Goal: Task Accomplishment & Management: Use online tool/utility

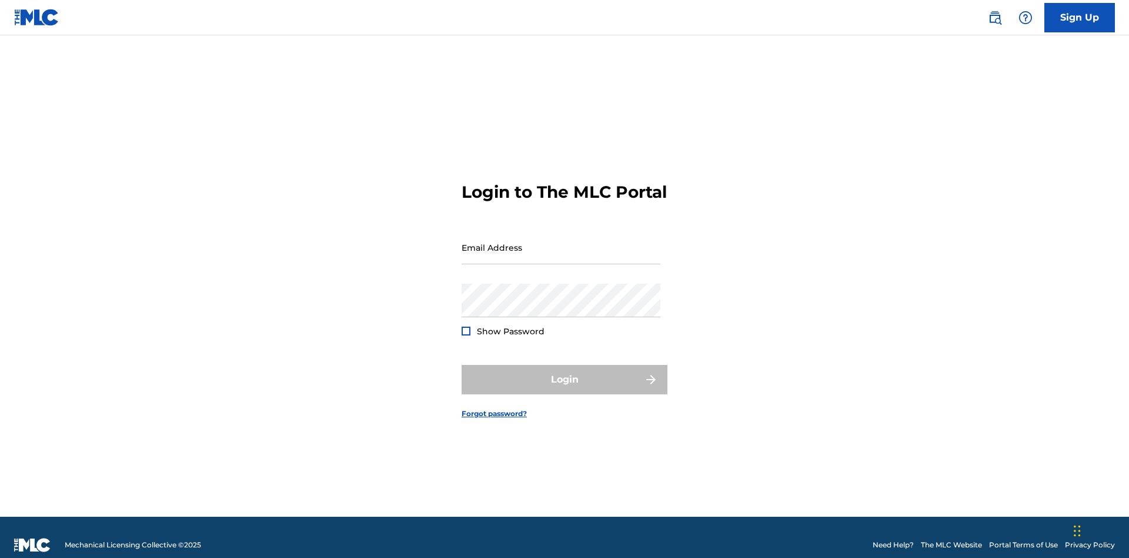
scroll to position [15, 0]
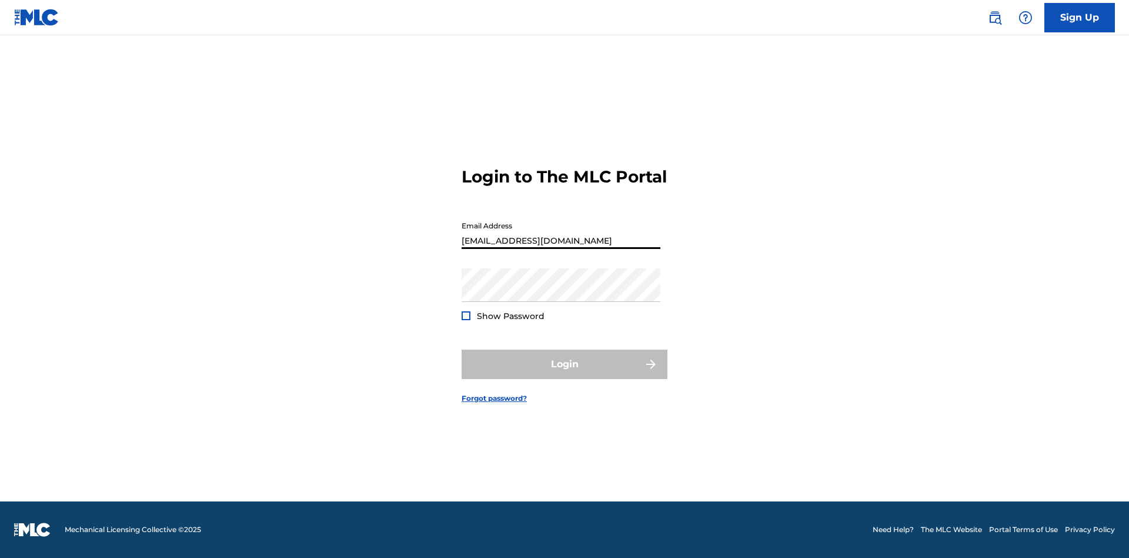
type input "[EMAIL_ADDRESS][DOMAIN_NAME]"
click at [565, 374] on button "Login" at bounding box center [565, 363] width 206 height 29
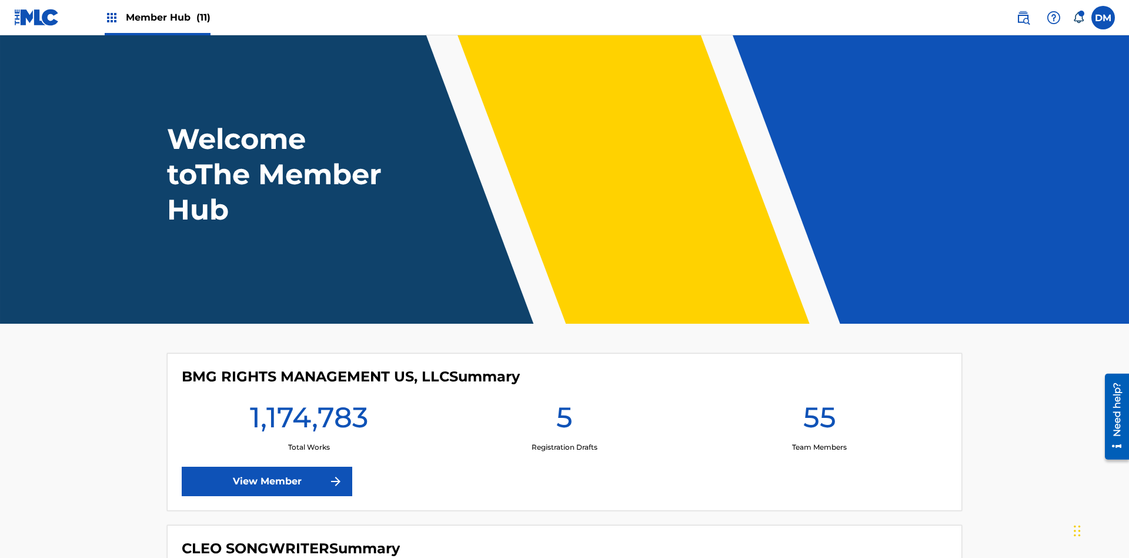
click at [168, 17] on span "Member Hub (11)" at bounding box center [168, 18] width 85 height 14
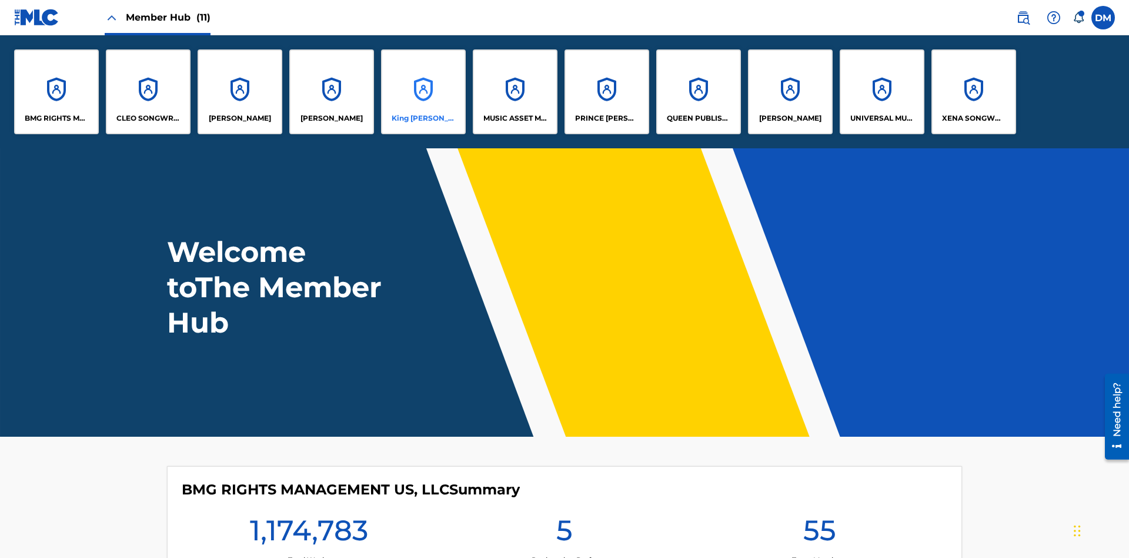
click at [423, 118] on p "King [PERSON_NAME]" at bounding box center [424, 118] width 64 height 11
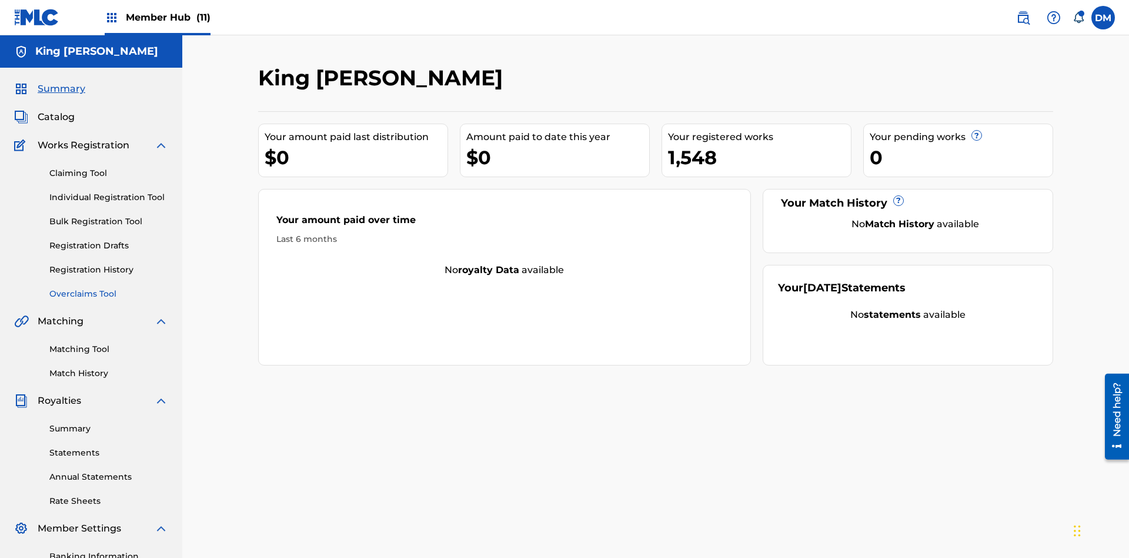
click at [109, 288] on link "Overclaims Tool" at bounding box center [108, 294] width 119 height 12
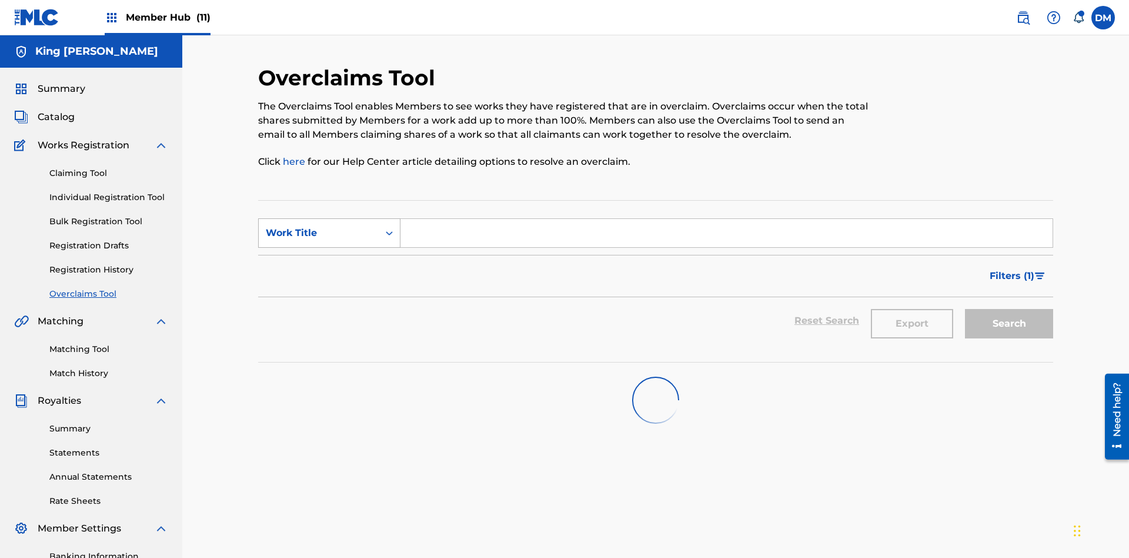
click at [319, 226] on div "Work Title" at bounding box center [319, 233] width 106 height 14
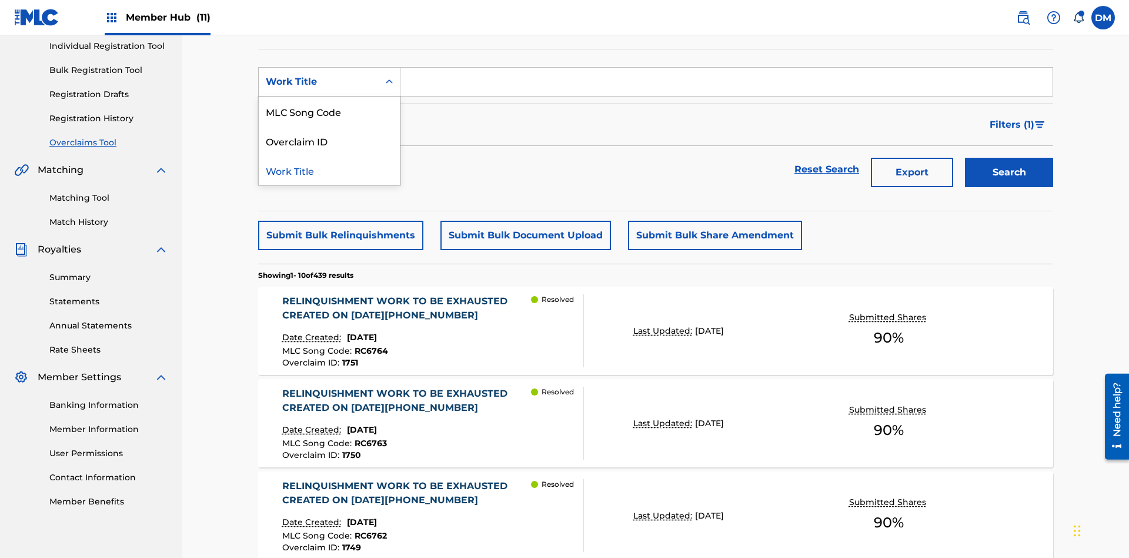
click at [329, 141] on div "Overclaim ID" at bounding box center [329, 140] width 141 height 29
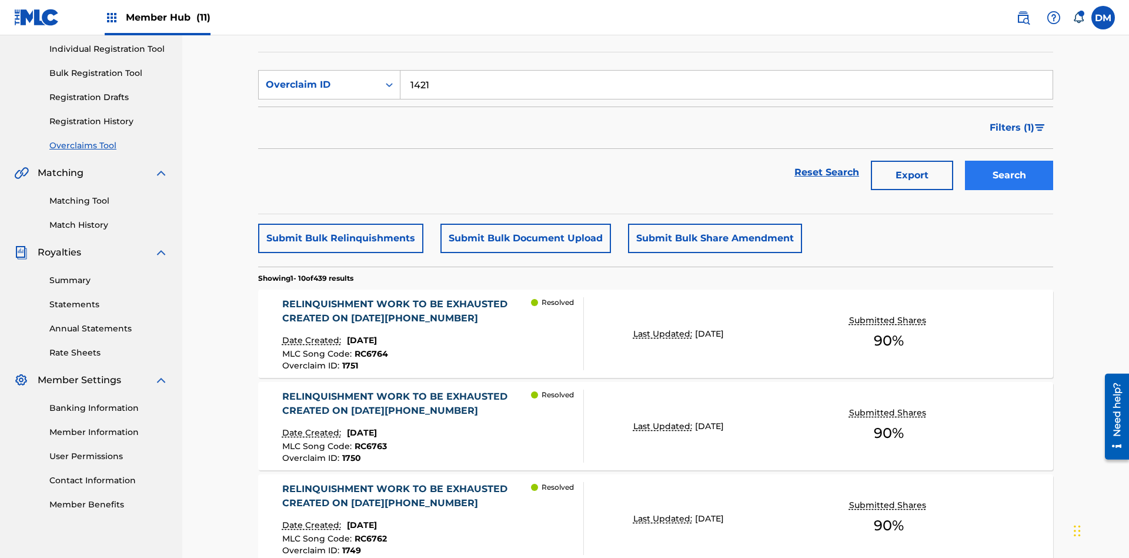
type input "1421"
click at [1009, 161] on button "Search" at bounding box center [1009, 175] width 88 height 29
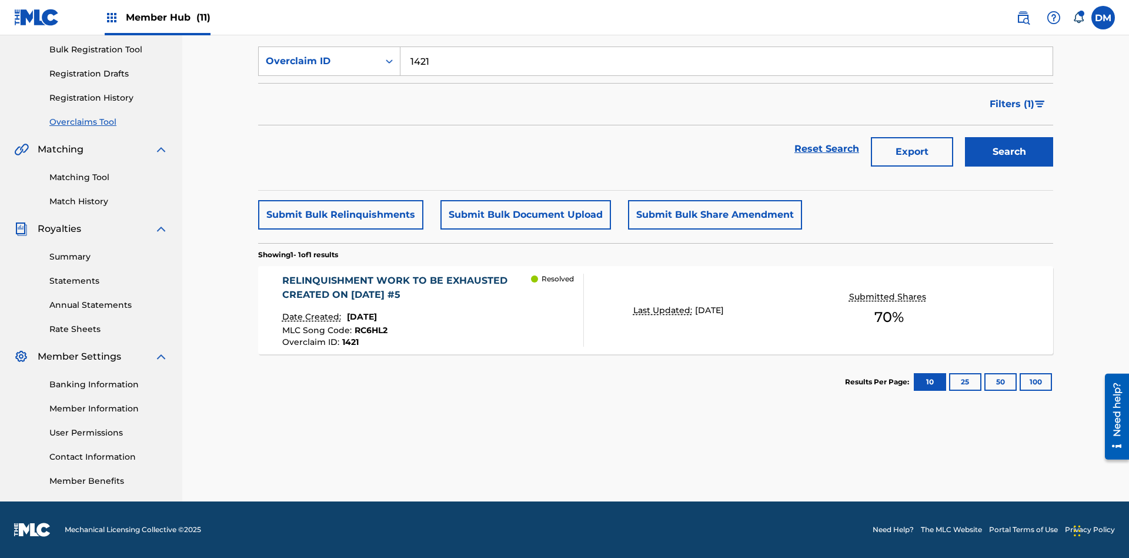
click at [656, 310] on p "Last Updated:" at bounding box center [665, 310] width 62 height 12
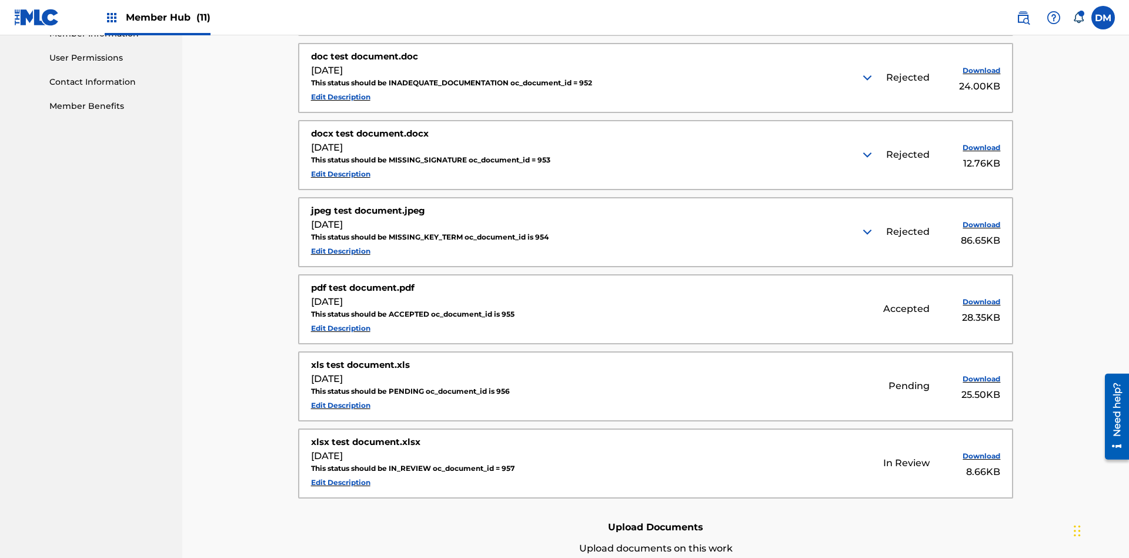
click at [869, 78] on img at bounding box center [868, 78] width 14 height 14
click at [869, 148] on img at bounding box center [868, 155] width 14 height 14
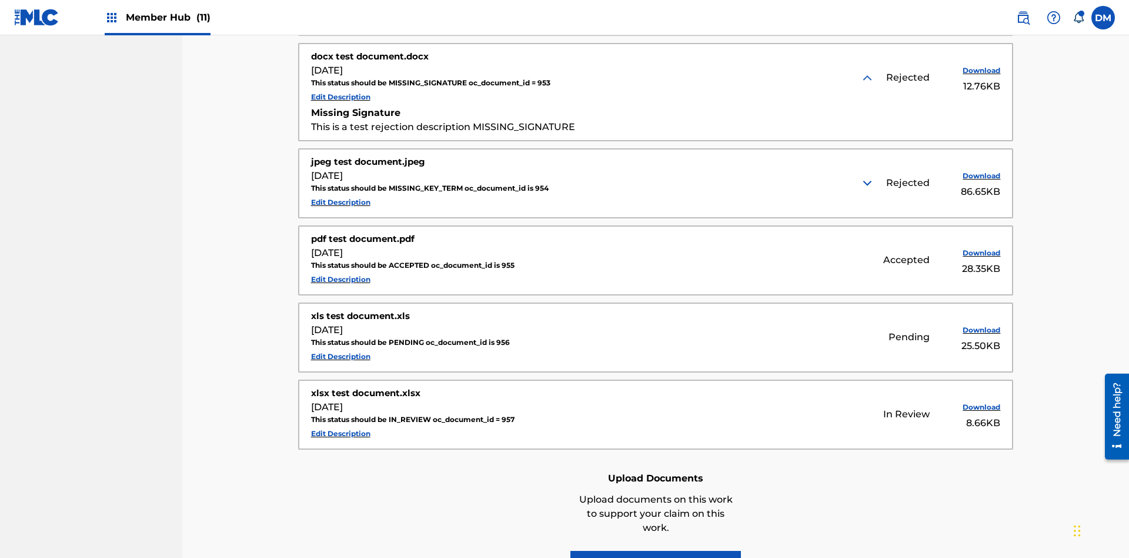
click at [869, 176] on img at bounding box center [868, 183] width 14 height 14
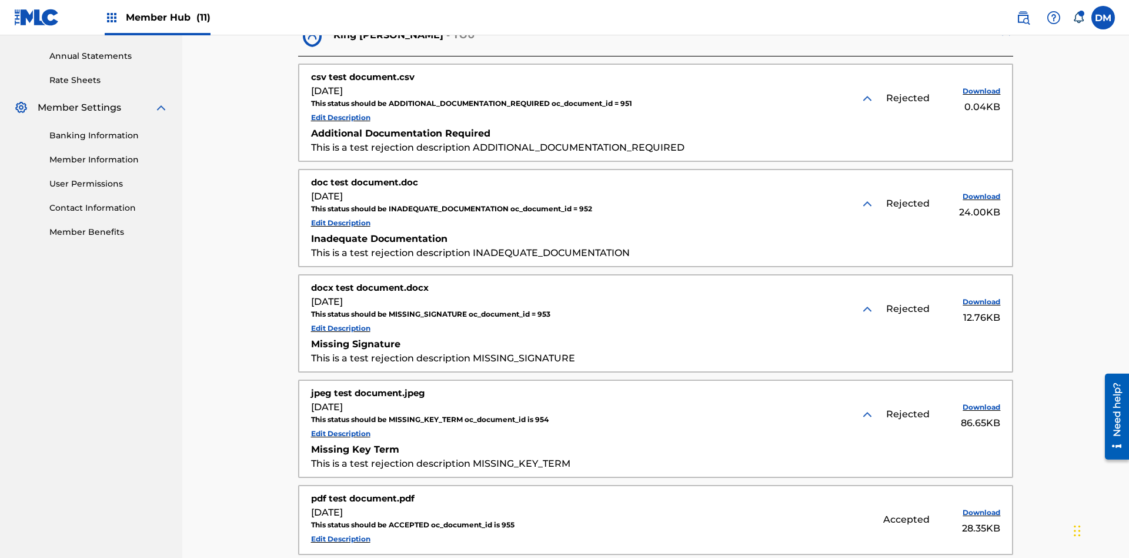
scroll to position [448, 0]
